Goal: Navigation & Orientation: Find specific page/section

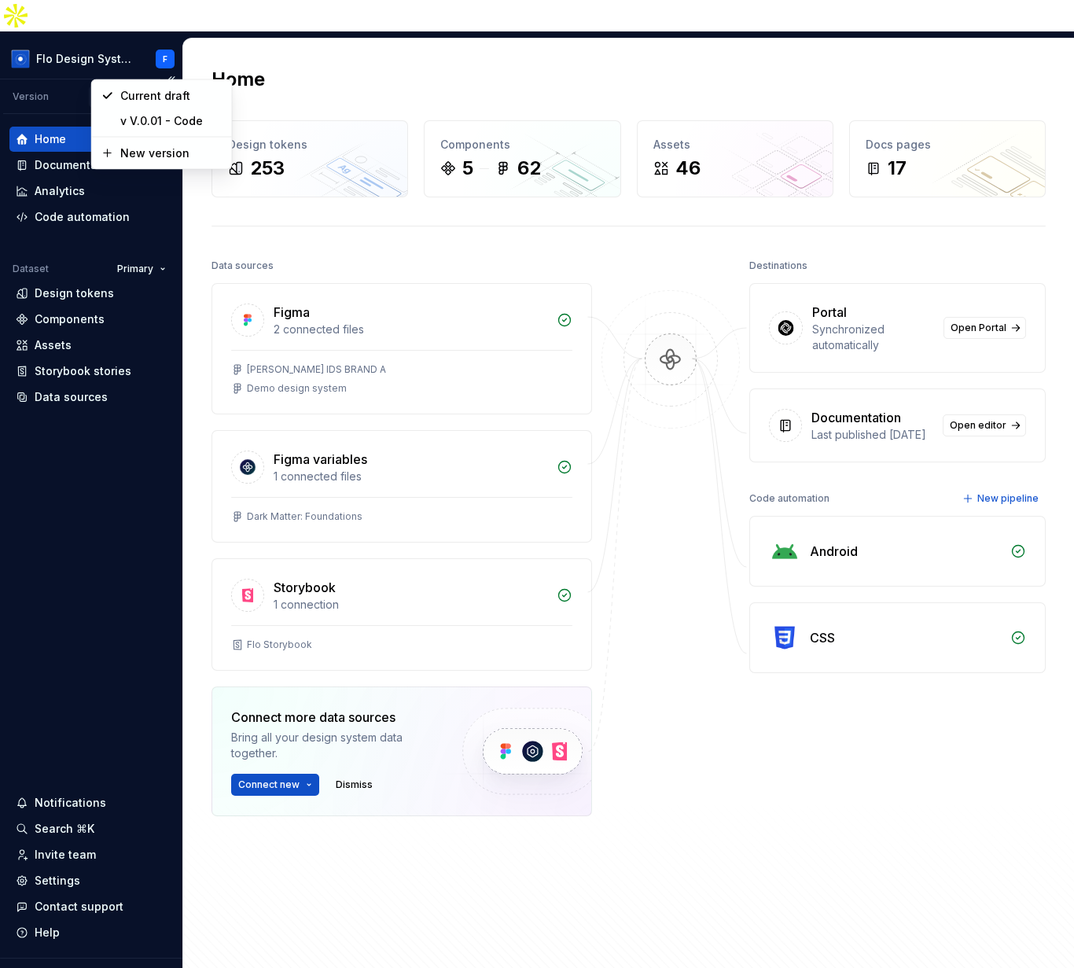
click at [156, 62] on html "Flo Design System F Version Current draft Home Documentation Analytics Code aut…" at bounding box center [537, 484] width 1074 height 968
click at [397, 47] on html "Flo Design System F Version Current draft Home Documentation Analytics Code aut…" at bounding box center [537, 484] width 1074 height 968
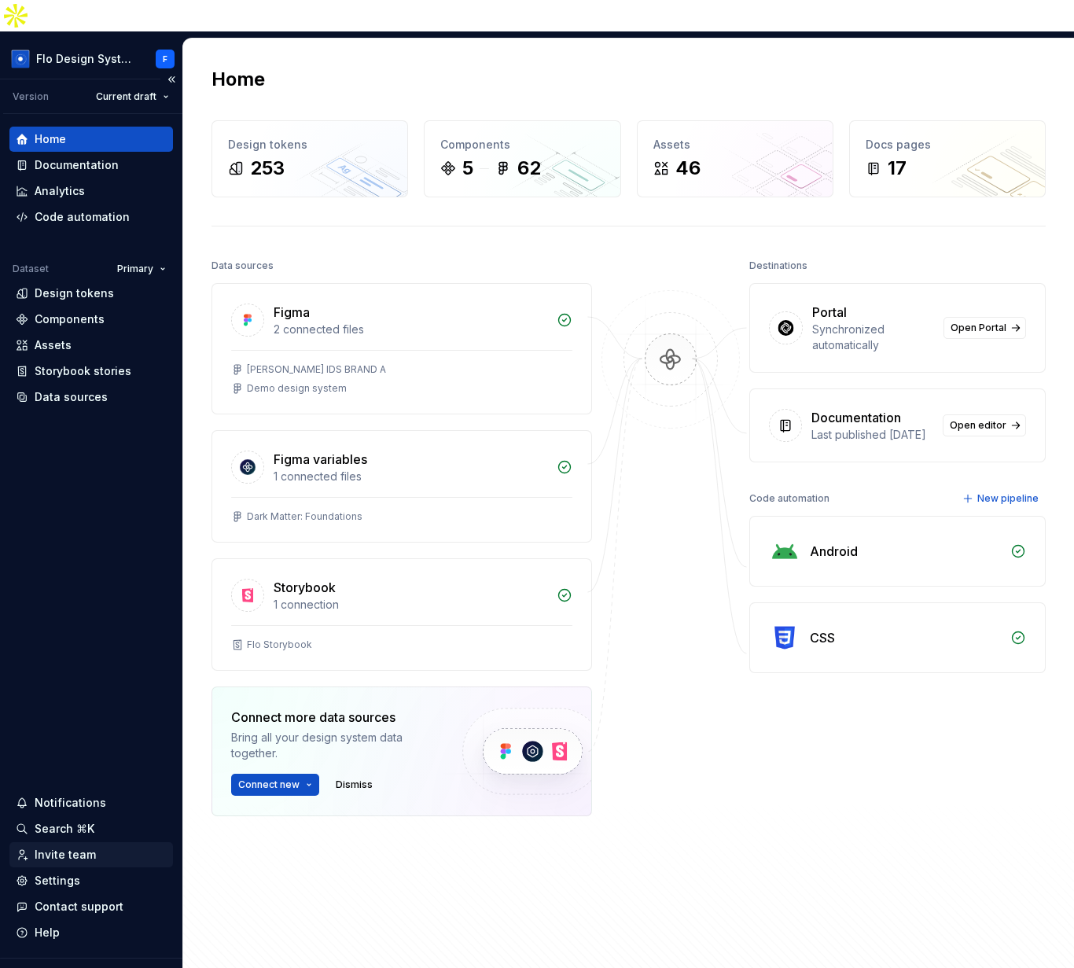
click at [91, 847] on div "Invite team" at bounding box center [65, 855] width 61 height 16
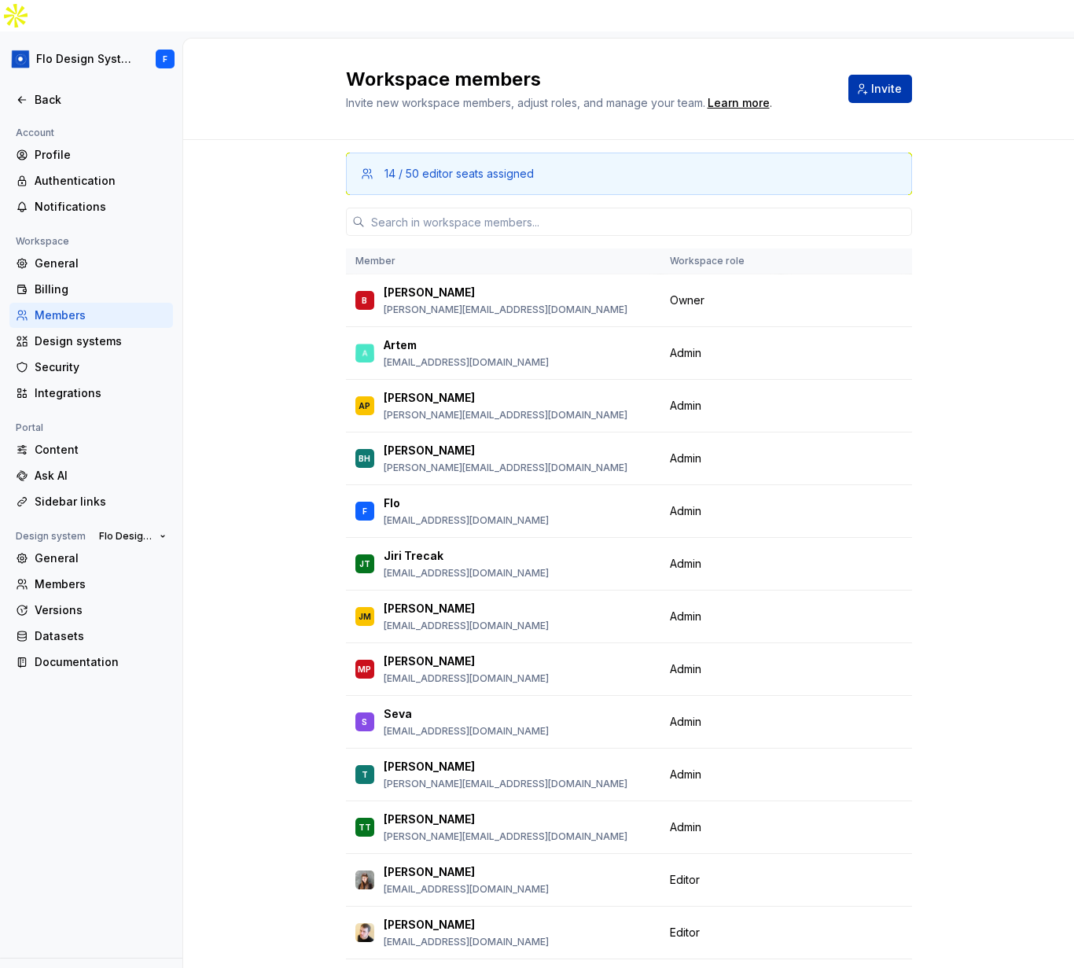
click at [873, 81] on span "Invite" at bounding box center [886, 89] width 31 height 16
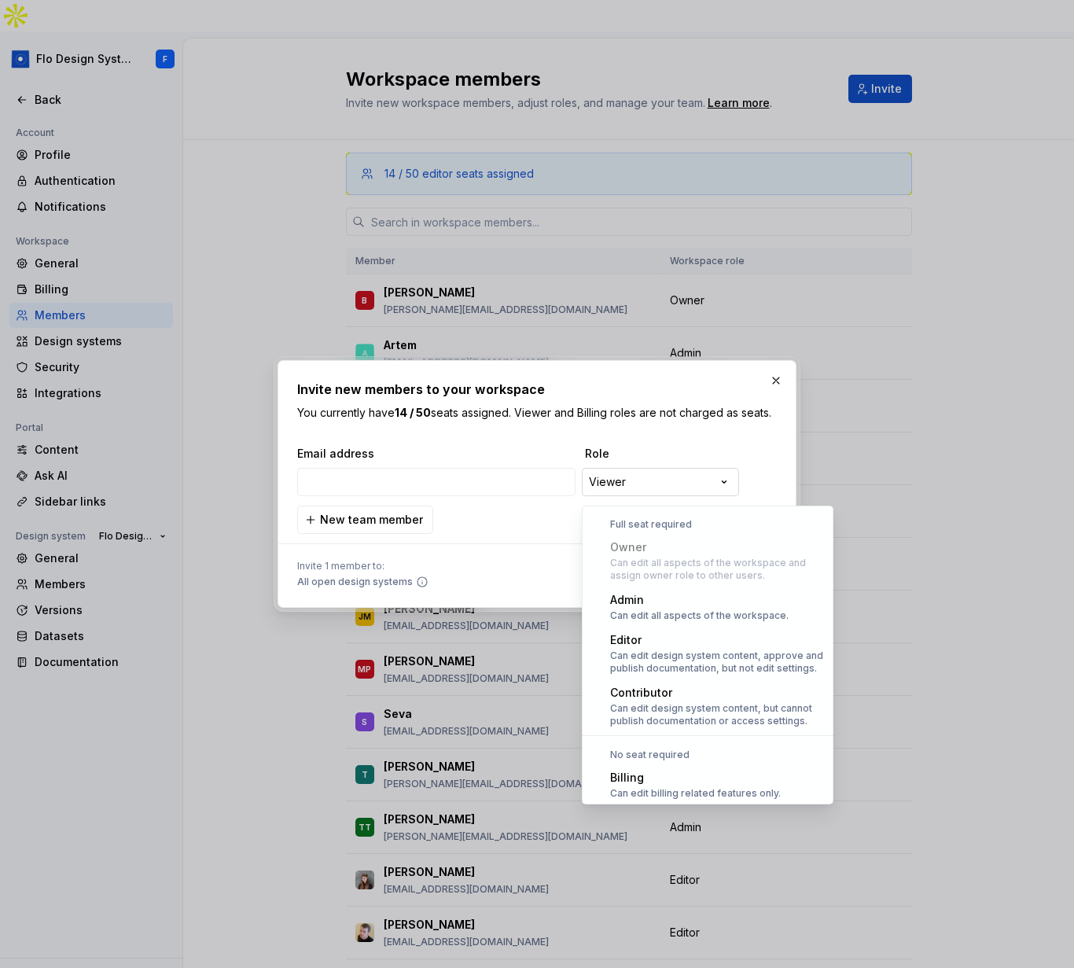
click at [677, 481] on div "**********" at bounding box center [537, 484] width 1074 height 968
click at [639, 300] on div at bounding box center [537, 484] width 1074 height 968
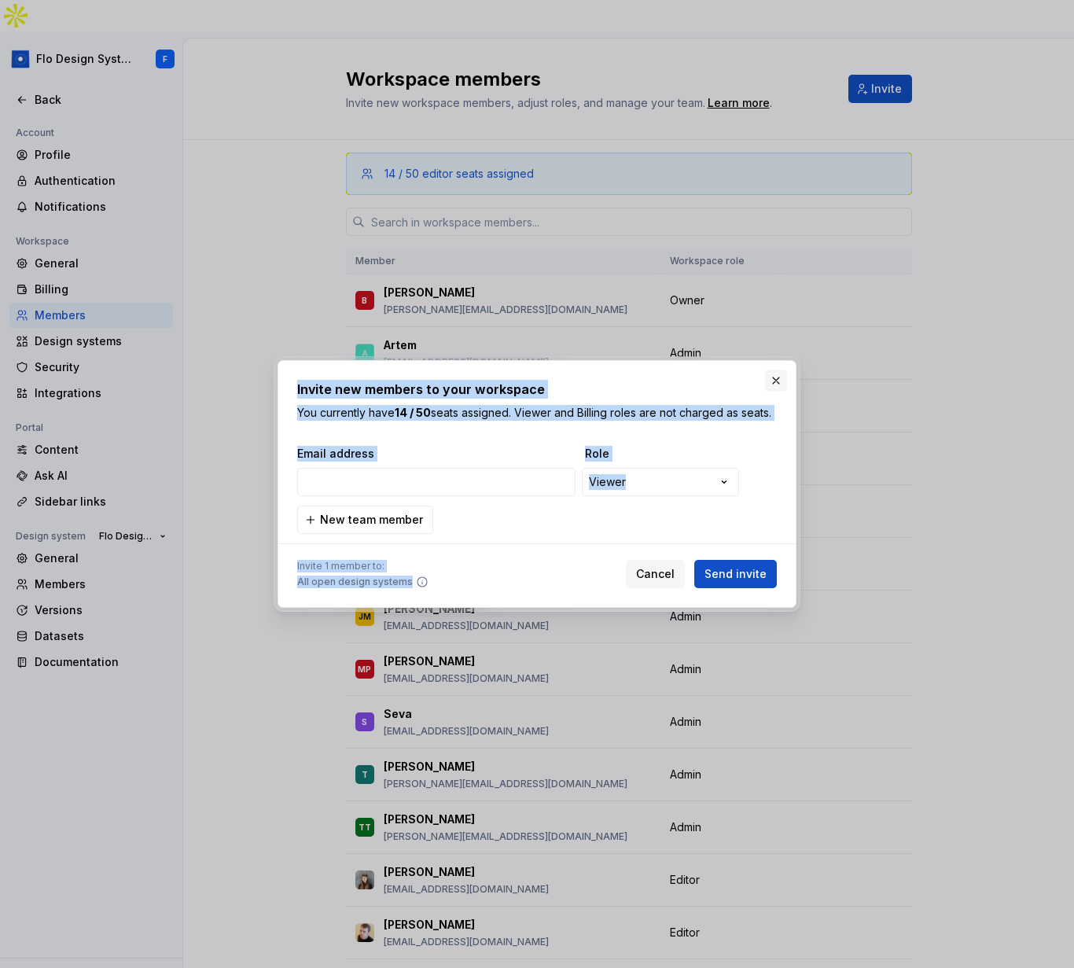
click at [786, 370] on div "**********" at bounding box center [537, 484] width 527 height 256
click at [782, 372] on button "button" at bounding box center [776, 381] width 22 height 22
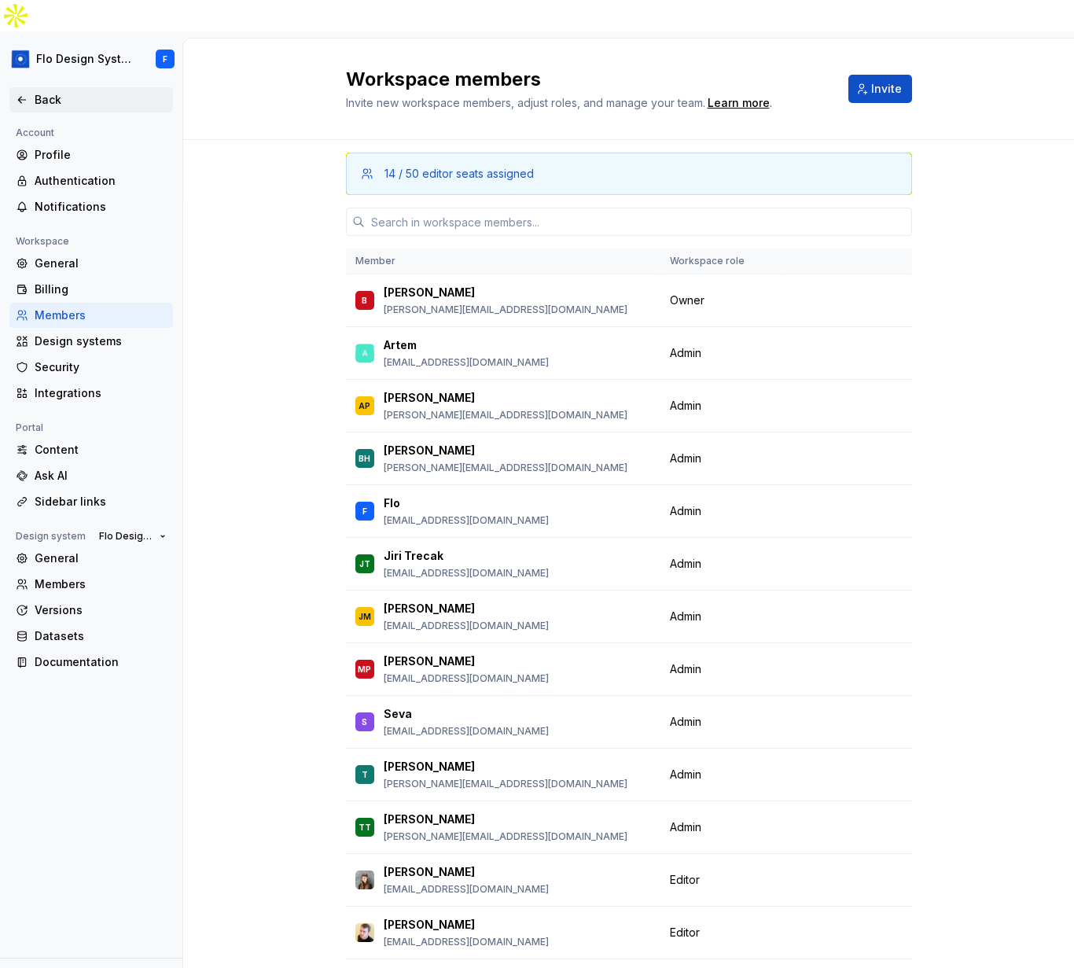
click at [27, 94] on icon at bounding box center [22, 100] width 13 height 13
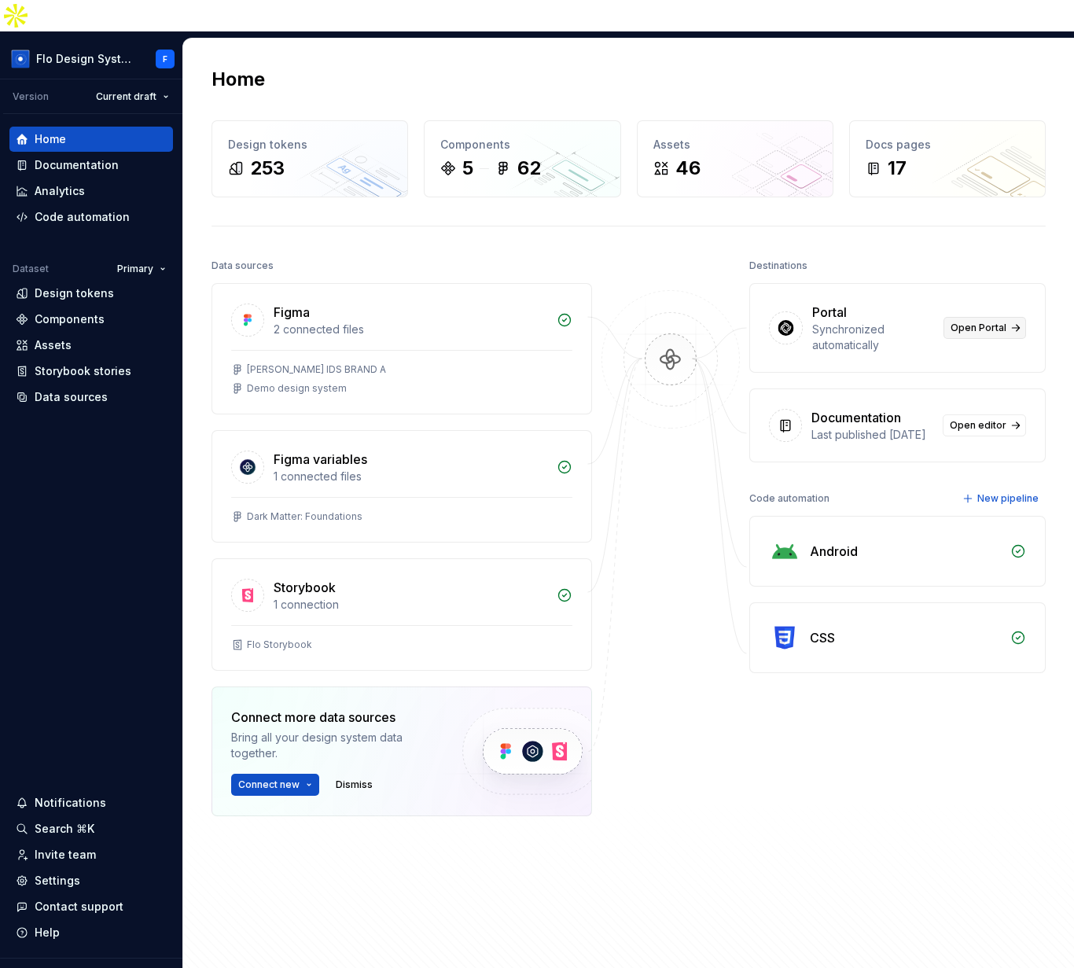
click at [955, 322] on span "Open Portal" at bounding box center [979, 328] width 56 height 13
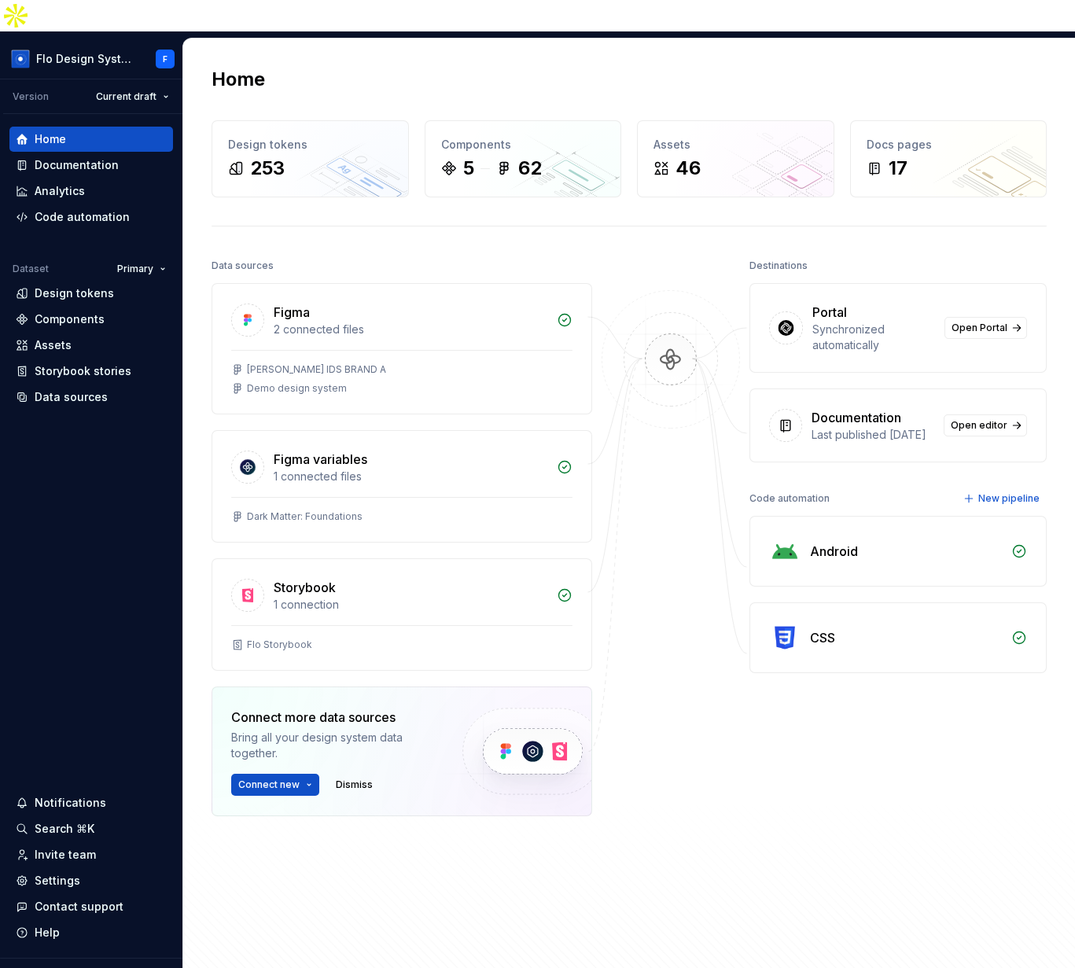
scroll to position [45, 0]
drag, startPoint x: 893, startPoint y: 322, endPoint x: 796, endPoint y: 274, distance: 108.3
click at [796, 284] on div "Portal Synchronized automatically Open Portal" at bounding box center [898, 328] width 296 height 88
drag, startPoint x: 793, startPoint y: 272, endPoint x: 885, endPoint y: 325, distance: 106.0
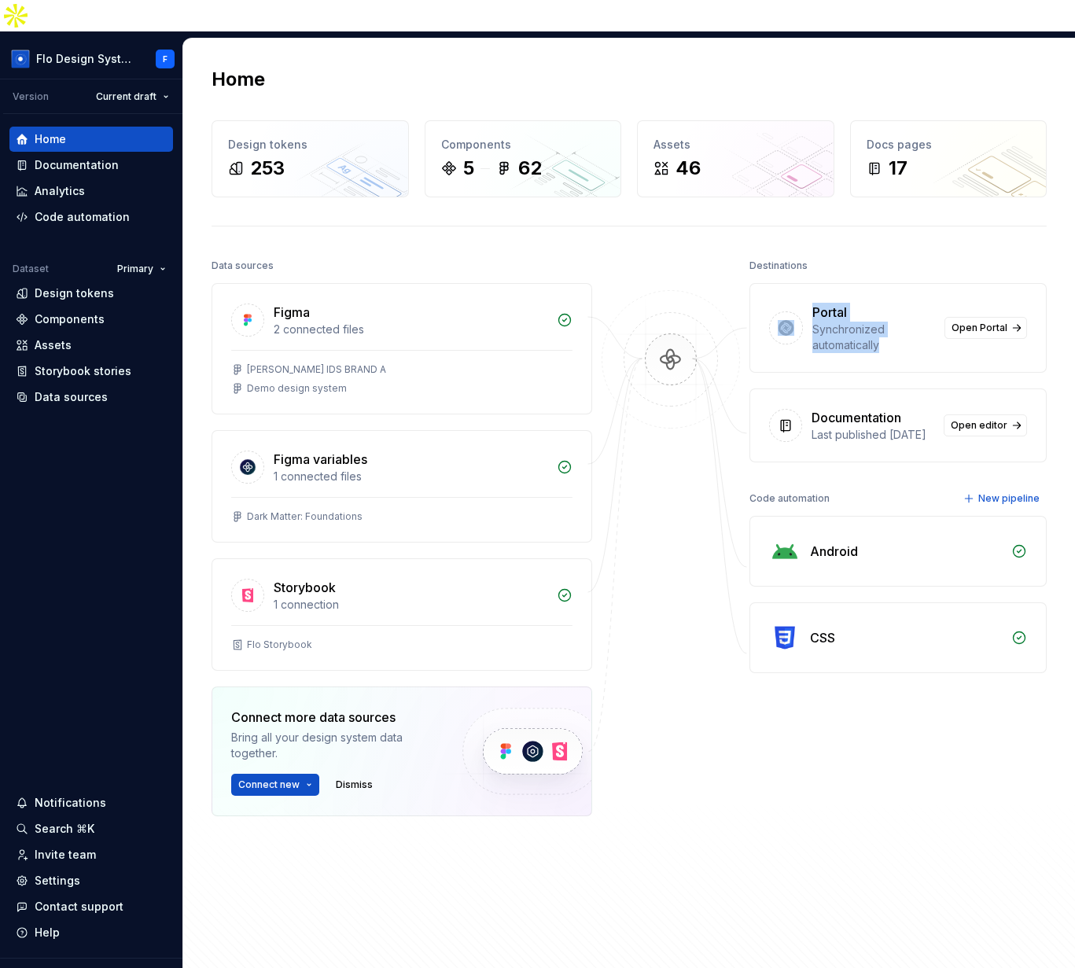
click at [885, 325] on div "Portal Synchronized automatically Open Portal" at bounding box center [898, 328] width 296 height 88
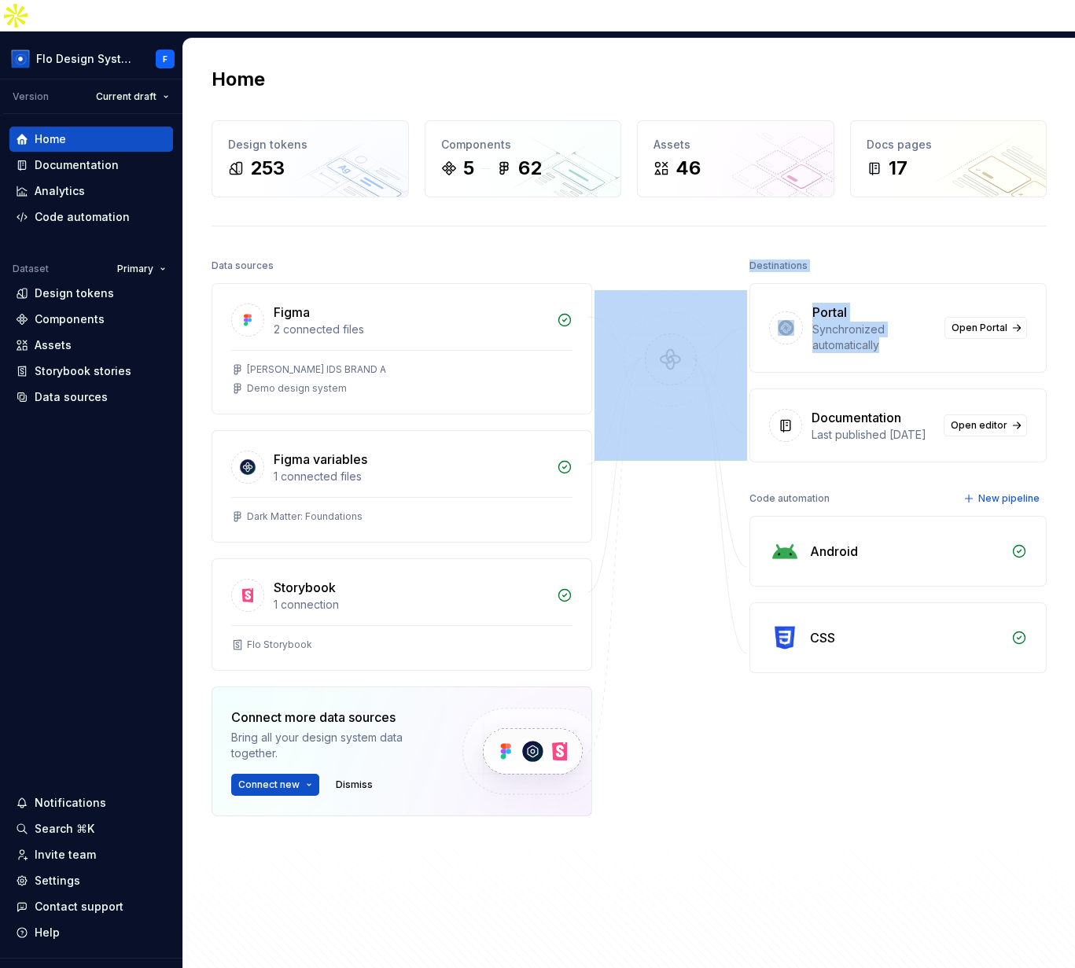
drag, startPoint x: 884, startPoint y: 324, endPoint x: 744, endPoint y: 278, distance: 147.2
click at [744, 278] on div "Data sources Figma 2 connected files Taylor's IDS BRAND A Demo design system Fi…" at bounding box center [629, 606] width 835 height 703
drag, startPoint x: 787, startPoint y: 278, endPoint x: 799, endPoint y: 252, distance: 29.6
click at [787, 284] on div "Portal Synchronized automatically Open Portal" at bounding box center [898, 328] width 296 height 88
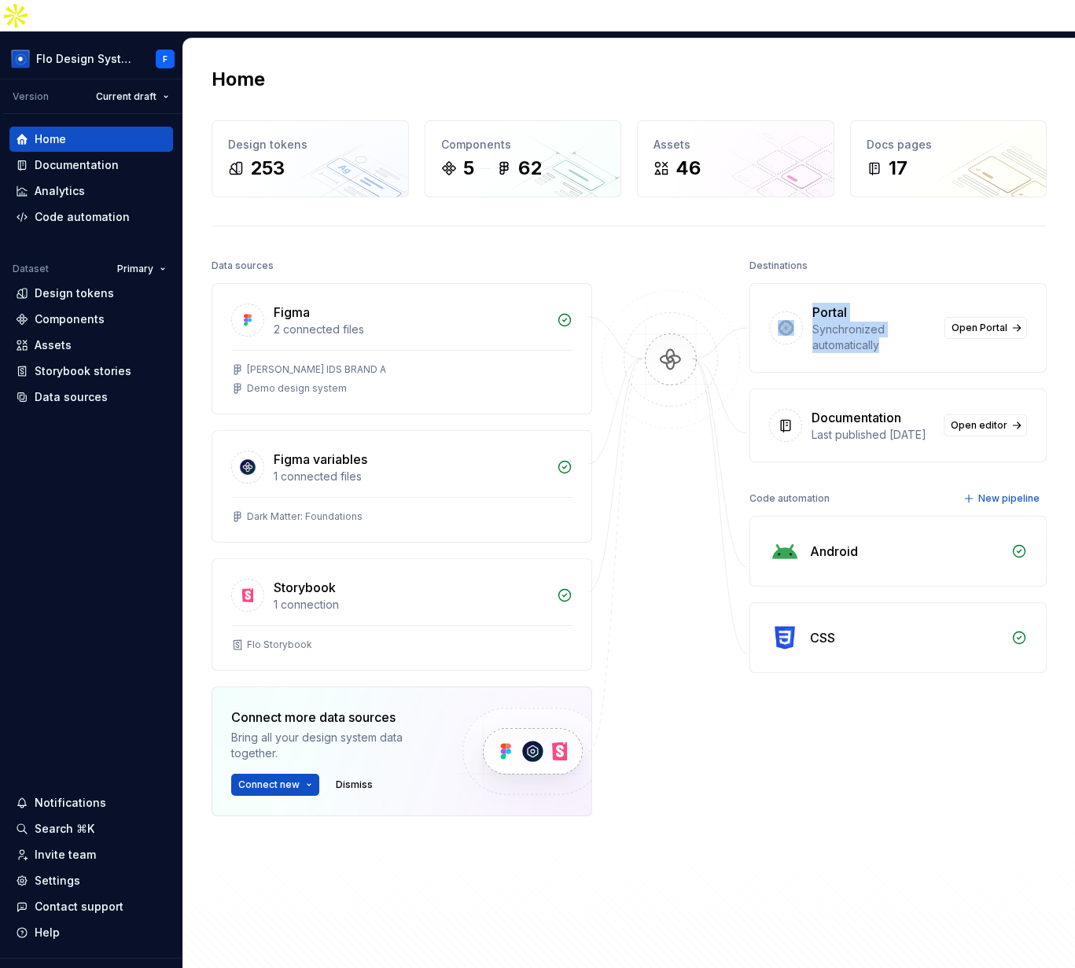
drag, startPoint x: 884, startPoint y: 315, endPoint x: 794, endPoint y: 293, distance: 93.1
click at [794, 293] on div "Portal Synchronized automatically Open Portal" at bounding box center [898, 328] width 296 height 88
click at [794, 311] on div at bounding box center [786, 327] width 34 height 33
drag, startPoint x: 882, startPoint y: 367, endPoint x: 871, endPoint y: 405, distance: 39.3
click at [875, 402] on div "Portal Synchronized automatically Open Portal Documentation Last published 5 mo…" at bounding box center [898, 372] width 297 height 179
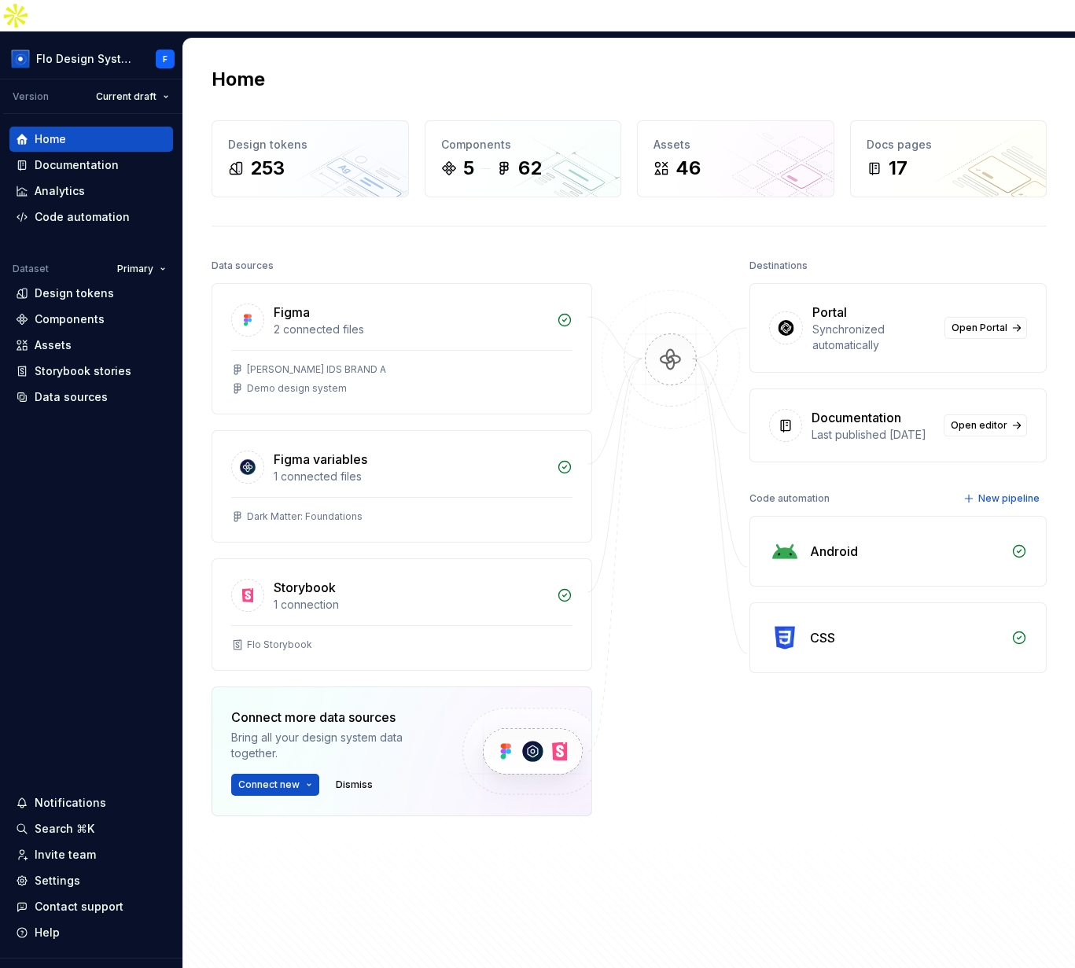
drag, startPoint x: 833, startPoint y: 410, endPoint x: 848, endPoint y: 384, distance: 29.9
click at [833, 427] on div "Last published [DATE]" at bounding box center [873, 435] width 123 height 16
click at [962, 322] on span "Open Portal" at bounding box center [980, 328] width 56 height 13
